Goal: Feedback & Contribution: Submit feedback/report problem

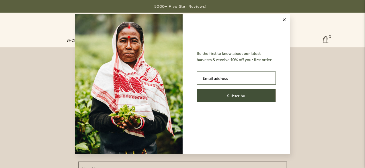
scroll to position [236, 0]
click at [283, 19] on line at bounding box center [284, 20] width 3 height 3
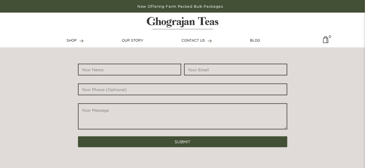
scroll to position [284, 0]
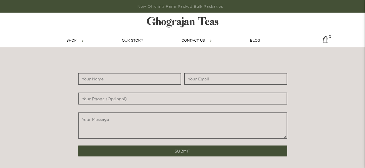
click at [126, 74] on input "*" at bounding box center [129, 79] width 103 height 12
type input "[PERSON_NAME]"
click at [216, 75] on input "*" at bounding box center [235, 79] width 103 height 12
type input "[EMAIL_ADDRESS][DOMAIN_NAME]"
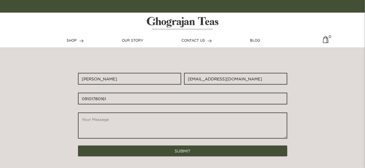
click at [84, 98] on input "09101780161" at bounding box center [182, 99] width 209 height 12
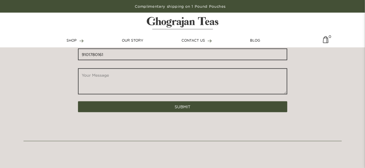
scroll to position [330, 0]
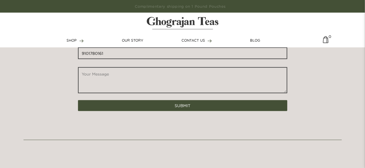
type input "9101780161"
click at [119, 81] on textarea "*" at bounding box center [182, 80] width 209 height 26
click at [90, 80] on textarea "To whom it may concern, I am from Black Masti Tea" at bounding box center [182, 80] width 209 height 26
click at [138, 81] on textarea "To whom it may concern, I am from Black Masti Tea" at bounding box center [182, 80] width 209 height 26
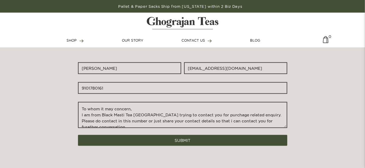
scroll to position [294, 0]
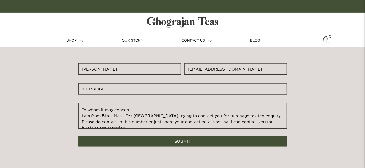
click at [81, 115] on textarea "To whom it may concern, I am from Black Masti Tea [GEOGRAPHIC_DATA] trying to c…" at bounding box center [182, 116] width 209 height 26
click at [83, 115] on textarea "To whom it may concern, Hello, I am from Black Masti Tea Mumbai trying to conta…" at bounding box center [182, 116] width 209 height 26
type textarea "To whom it may concern, Hello, I am from Black Masti Tea Mumbai trying to conta…"
click at [83, 115] on textarea "To whom it may concern, Hello, I am from Black Masti Tea Mumbai trying to conta…" at bounding box center [182, 116] width 209 height 26
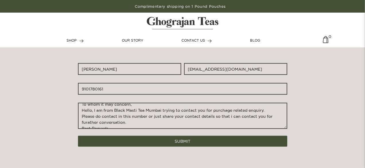
scroll to position [0, 0]
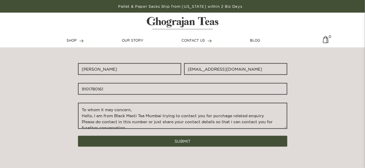
click at [92, 115] on textarea "To whom it may concern, Hello, I am from Black Masti Tea Mumbai trying to conta…" at bounding box center [182, 116] width 209 height 26
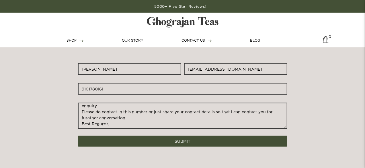
scroll to position [16, 0]
click at [122, 111] on textarea "To whom it may concern, Good Afternoon, I am from Black Masti Tea Mumbai trying…" at bounding box center [182, 116] width 209 height 26
click at [131, 113] on textarea "To whom it may concern, Good Afternoon, I am from Black Masti Tea Mumbai trying…" at bounding box center [182, 116] width 209 height 26
click at [121, 111] on textarea "To whom it may concern, Good Afternoon, I am from Black Masti Tea Mumbai trying…" at bounding box center [182, 116] width 209 height 26
click at [129, 111] on textarea "To whom it may concern, Good Afternoon, I am from Black Masti Tea Mumbai trying…" at bounding box center [182, 116] width 209 height 26
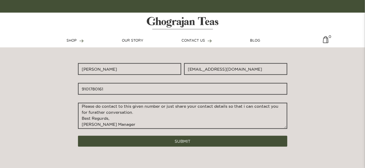
scroll to position [19, 0]
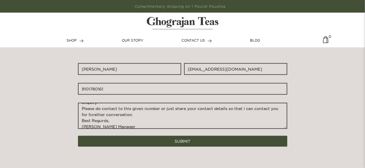
click at [226, 108] on textarea "To whom it may concern, Good Afternoon, I am from Black Masti Tea Mumbai trying…" at bounding box center [182, 116] width 209 height 26
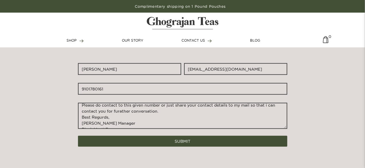
scroll to position [19, 0]
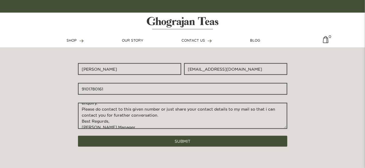
click at [171, 115] on textarea "To whom it may concern, Good Afternoon, I am from Black Masti Tea Mumbai trying…" at bounding box center [182, 116] width 209 height 26
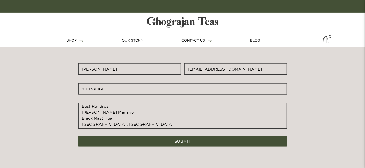
scroll to position [42, 0]
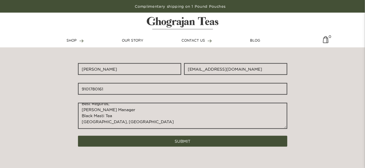
click at [82, 122] on textarea "To whom it may concern, Good Afternoon, I am from Black Masti Tea Mumbai trying…" at bounding box center [182, 116] width 209 height 26
click at [120, 122] on textarea "To whom it may concern, Good Afternoon, I am from Black Masti Tea Mumbai trying…" at bounding box center [182, 116] width 209 height 26
click at [110, 126] on textarea "To whom it may concern, Good Afternoon, I am from Black Masti Tea Mumbai trying…" at bounding box center [182, 116] width 209 height 26
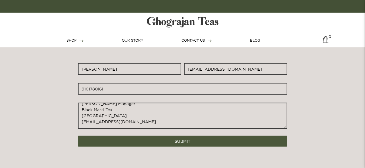
type textarea "To whom it may concern, Good Afternoon, I am from Black Masti Tea Mumbai trying…"
click at [190, 140] on button "SUBMIT" at bounding box center [182, 141] width 209 height 11
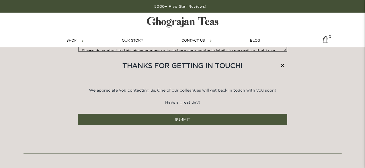
scroll to position [372, 0]
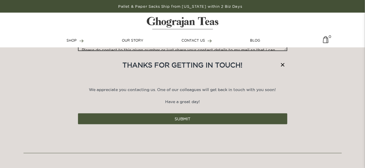
click at [185, 120] on button "SUBMIT" at bounding box center [182, 118] width 209 height 11
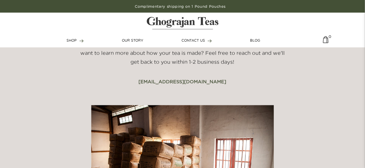
scroll to position [0, 0]
